Goal: Check status: Check status

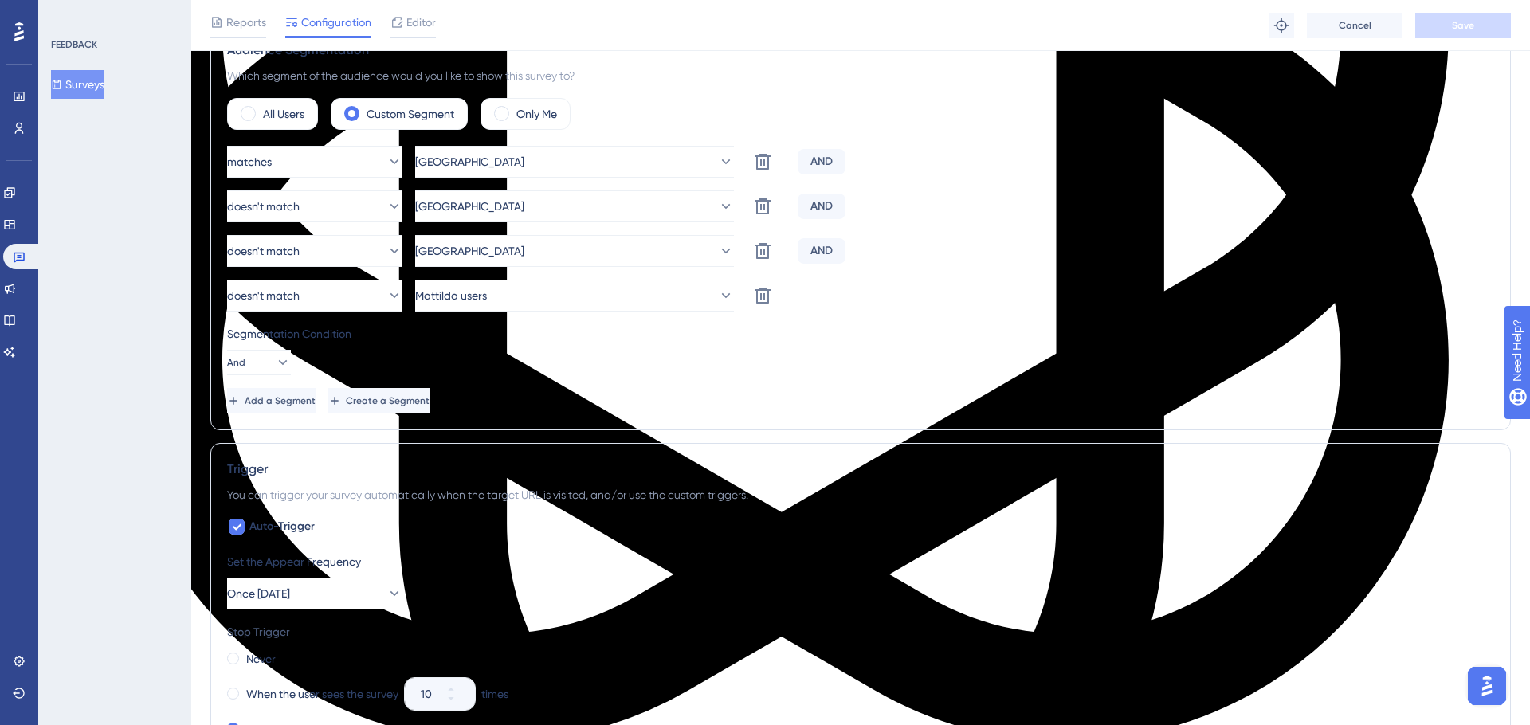
scroll to position [630, 0]
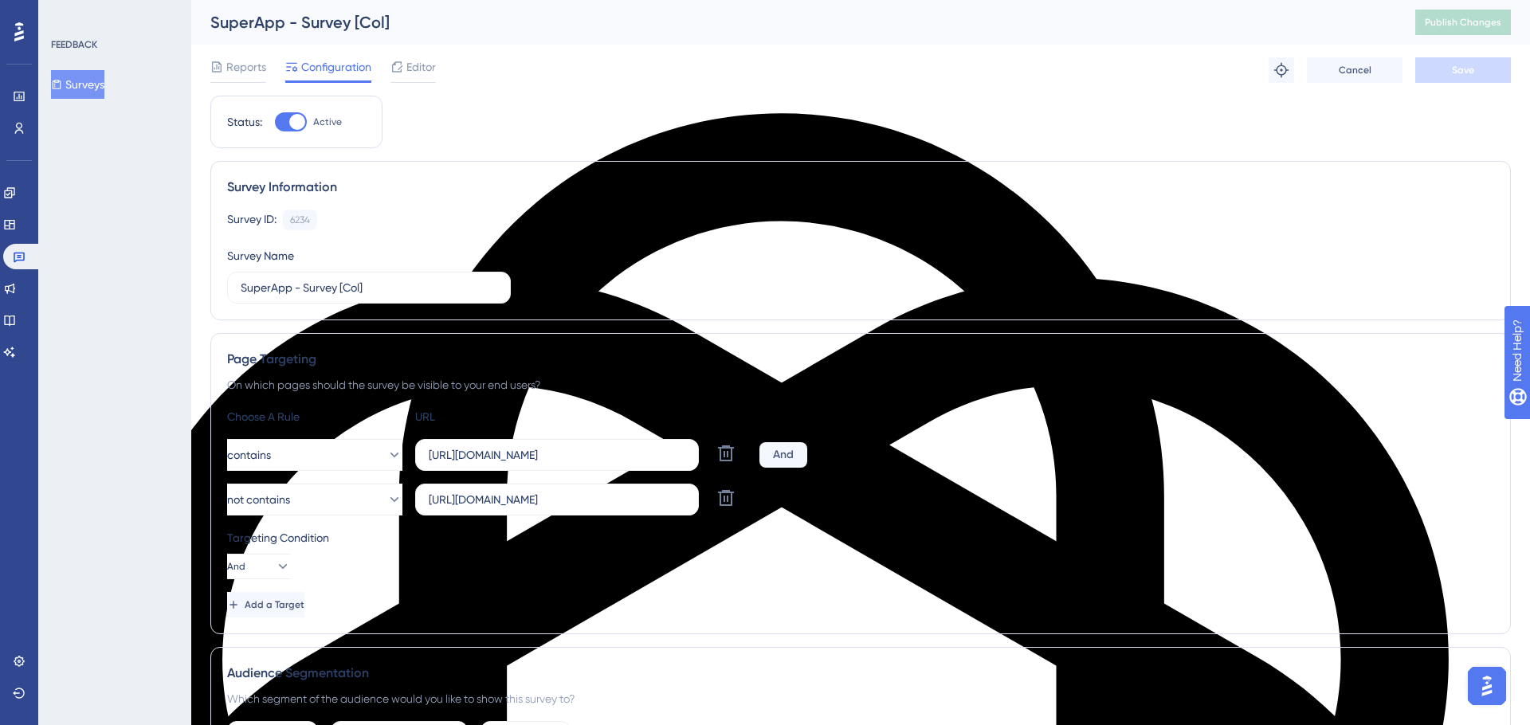
click at [94, 92] on button "Surveys" at bounding box center [77, 84] width 53 height 29
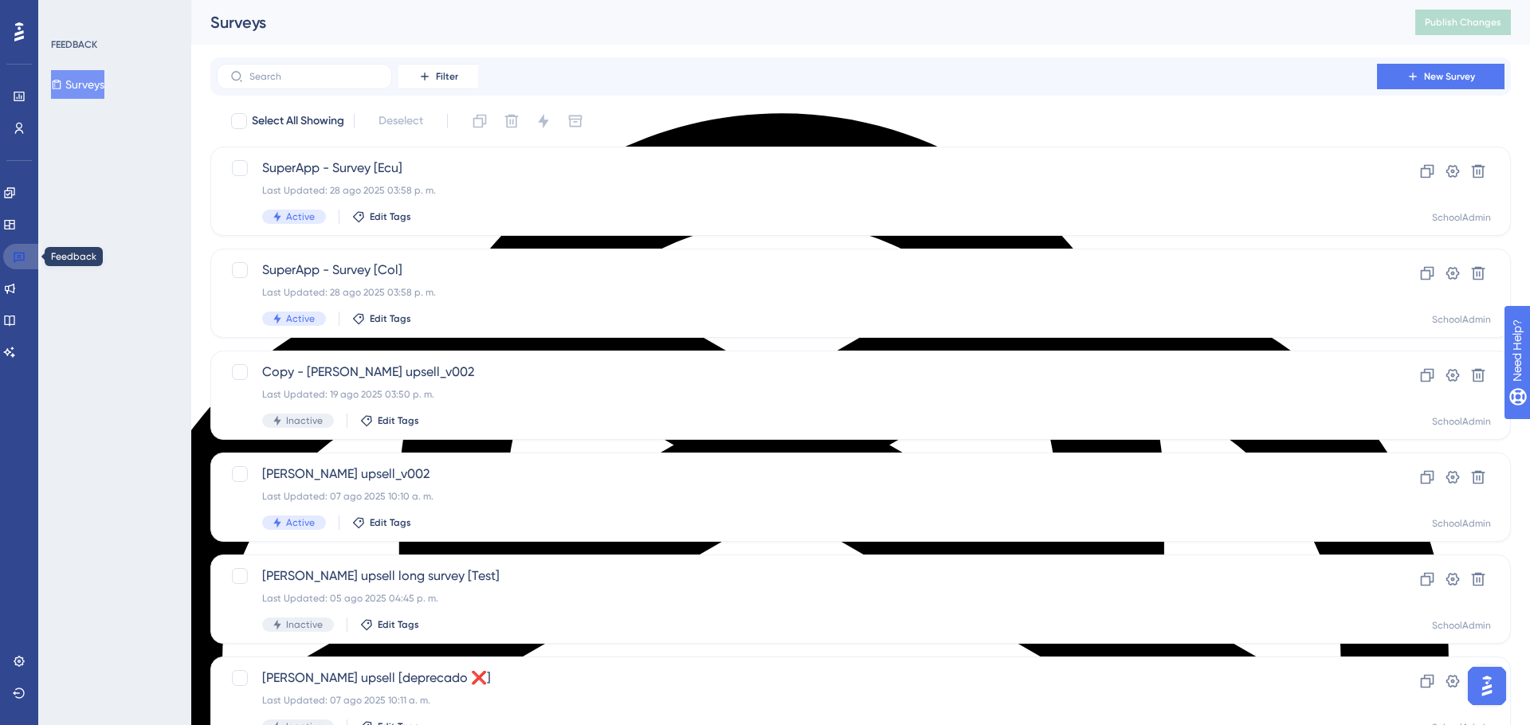
click at [17, 254] on icon at bounding box center [19, 256] width 13 height 13
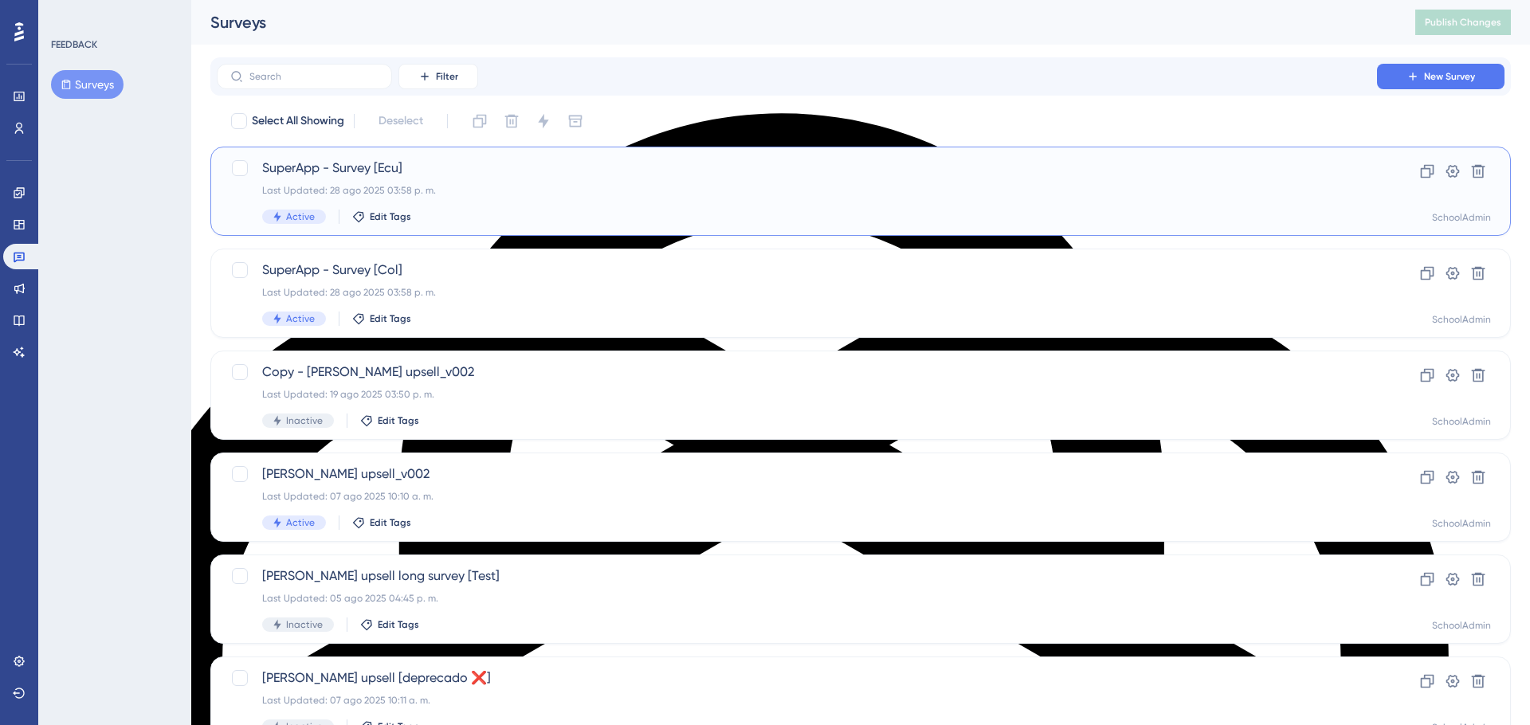
click at [578, 189] on div "Last Updated: 28 ago 2025 03:58 p. m." at bounding box center [797, 190] width 1070 height 13
